Goal: Use online tool/utility: Use online tool/utility

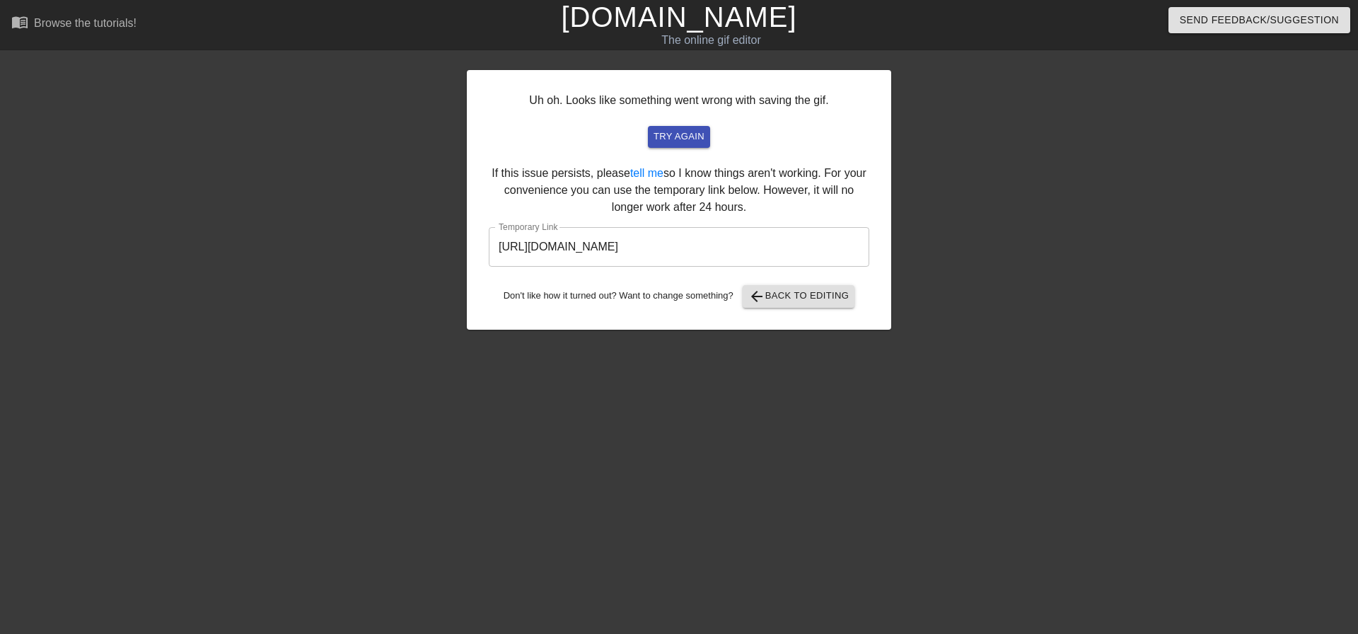
click at [667, 25] on link "[DOMAIN_NAME]" at bounding box center [678, 16] width 235 height 31
click at [800, 296] on span "arrow_back Back to Editing" at bounding box center [798, 296] width 101 height 17
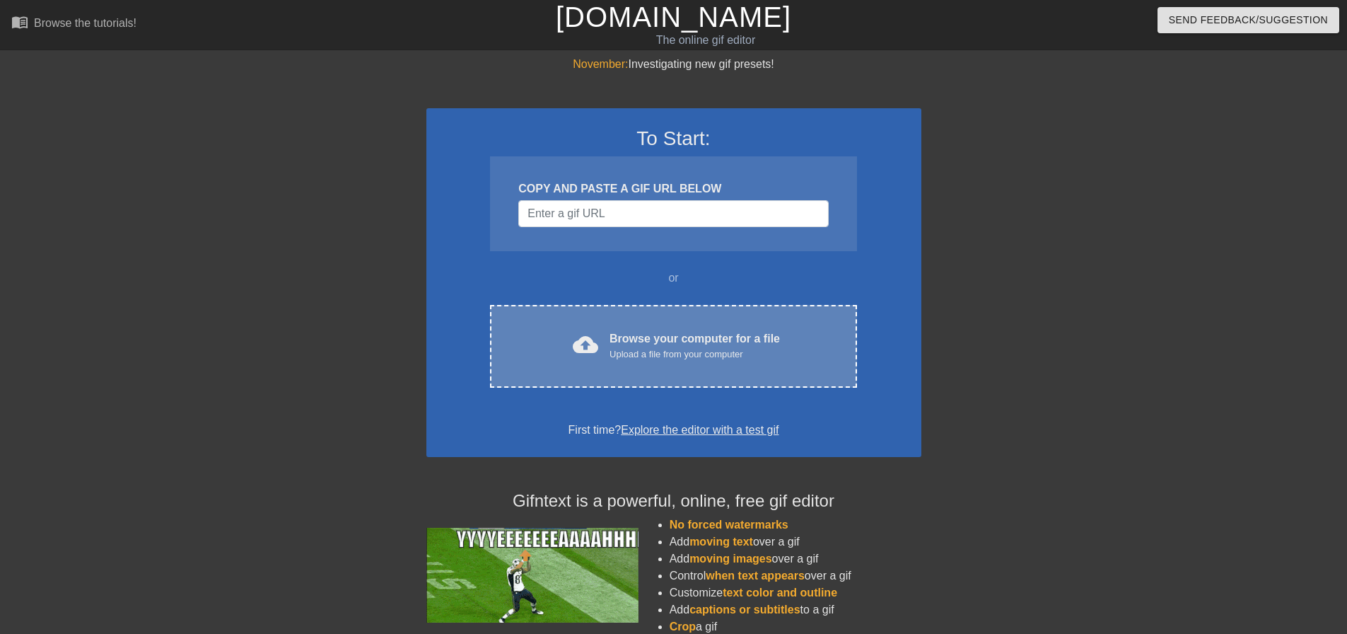
click at [636, 326] on div "cloud_upload Browse your computer for a file Upload a file from your computer C…" at bounding box center [673, 346] width 366 height 83
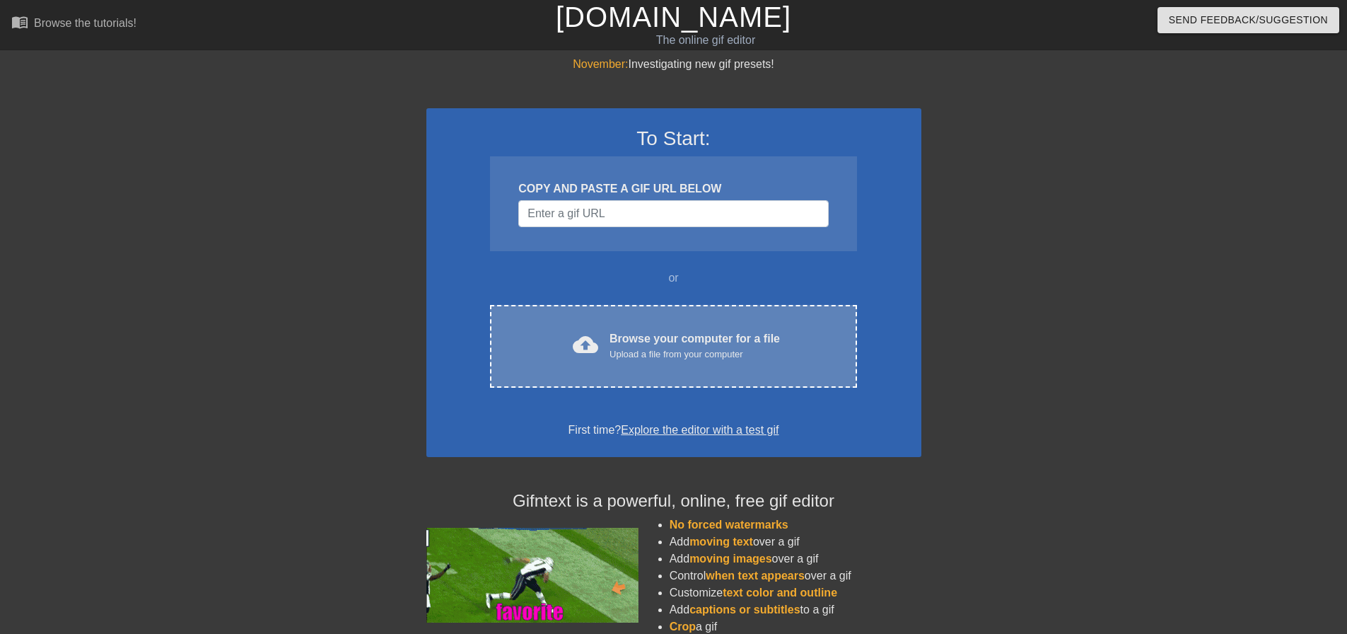
click at [573, 381] on div "cloud_upload Browse your computer for a file Upload a file from your computer C…" at bounding box center [673, 346] width 366 height 83
